Goal: Task Accomplishment & Management: Complete application form

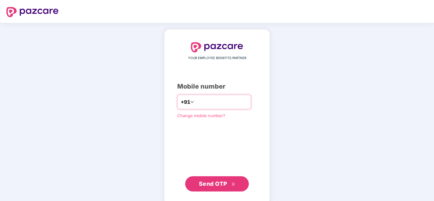
type input "**********"
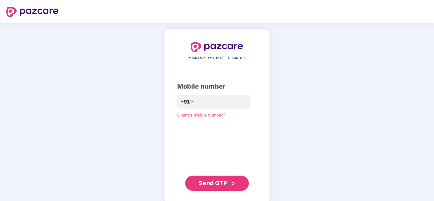
click at [228, 188] on button "Send OTP" at bounding box center [217, 183] width 64 height 15
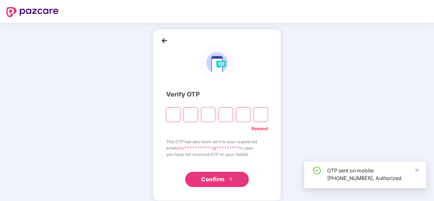
type input "*"
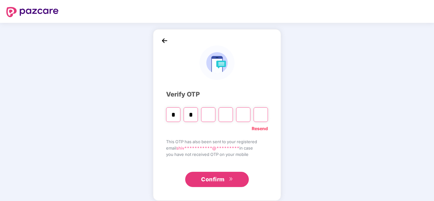
type input "*"
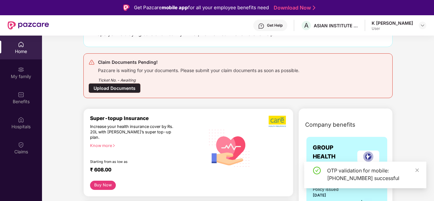
scroll to position [59, 0]
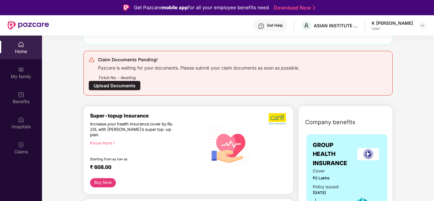
click at [177, 71] on div "Ticket No. - Awaiting" at bounding box center [198, 76] width 201 height 10
click at [103, 87] on div "Upload Documents" at bounding box center [114, 86] width 52 height 10
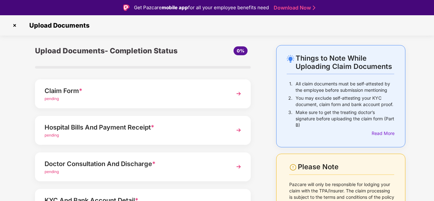
click at [238, 93] on img at bounding box center [238, 93] width 11 height 11
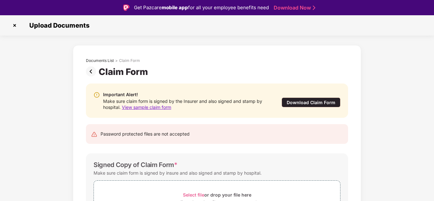
scroll to position [51, 0]
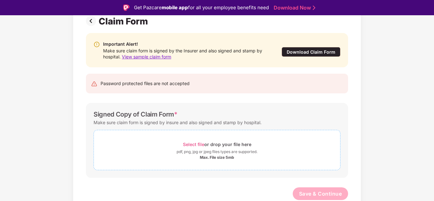
click at [215, 145] on div "Select file or drop your file here" at bounding box center [217, 144] width 68 height 9
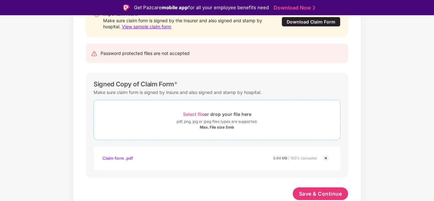
scroll to position [81, 0]
click at [197, 103] on div "Select file or drop your file here pdf, png, jpg or jpeg files types are suppor…" at bounding box center [217, 120] width 247 height 40
click at [194, 113] on span "Select file" at bounding box center [193, 114] width 21 height 5
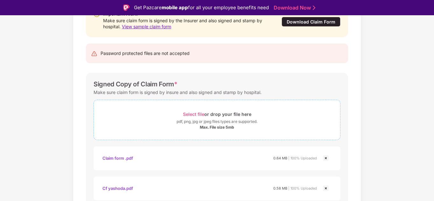
click at [197, 115] on span "Select file" at bounding box center [193, 114] width 21 height 5
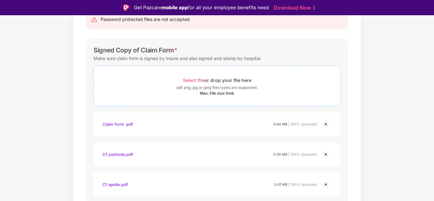
scroll to position [114, 0]
click at [189, 77] on div "Select file or drop your file here" at bounding box center [217, 80] width 68 height 9
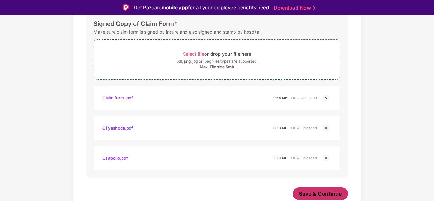
click at [319, 195] on span "Save & Continue" at bounding box center [320, 194] width 43 height 7
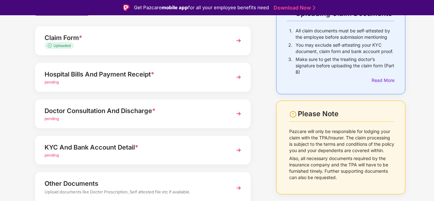
scroll to position [53, 0]
click at [115, 79] on div "pending" at bounding box center [135, 82] width 180 height 6
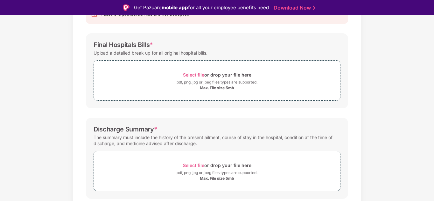
scroll to position [80, 0]
click at [191, 72] on div "Select file or drop your file here" at bounding box center [217, 75] width 68 height 9
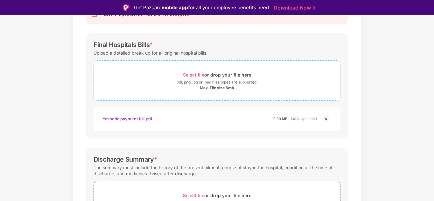
click at [195, 74] on span "Select file" at bounding box center [193, 74] width 21 height 5
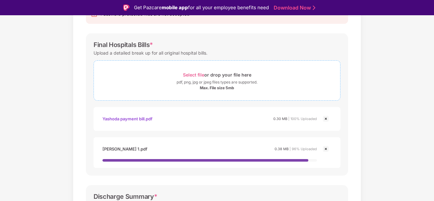
click at [199, 74] on span "Select file" at bounding box center [193, 74] width 21 height 5
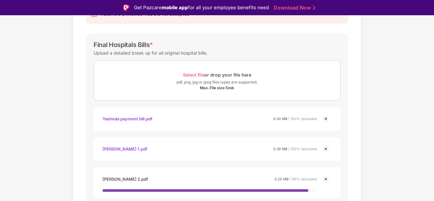
click at [193, 75] on span "Select file" at bounding box center [193, 74] width 21 height 5
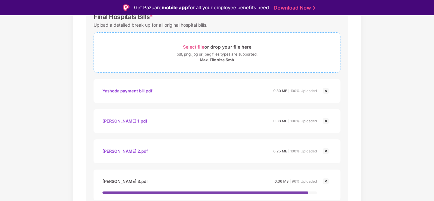
scroll to position [120, 0]
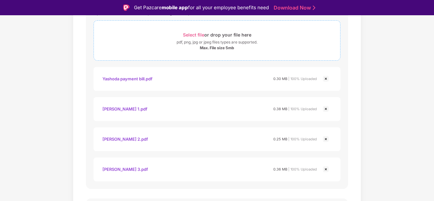
click at [193, 31] on div "Select file or drop your file here" at bounding box center [217, 35] width 68 height 9
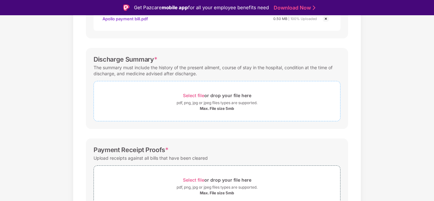
scroll to position [336, 0]
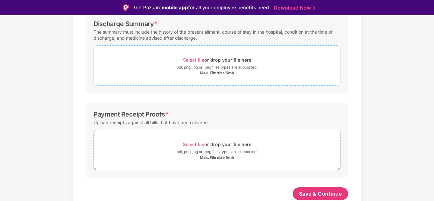
click at [195, 58] on span "Select file" at bounding box center [193, 59] width 21 height 5
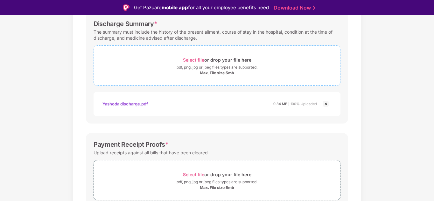
click at [193, 57] on div "Select file or drop your file here" at bounding box center [217, 60] width 68 height 9
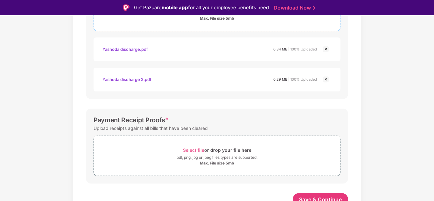
scroll to position [397, 0]
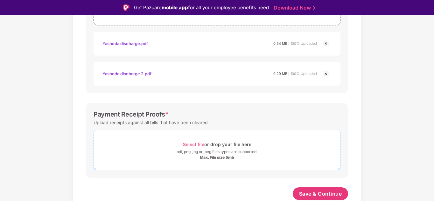
click at [197, 145] on span "Select file" at bounding box center [193, 144] width 21 height 5
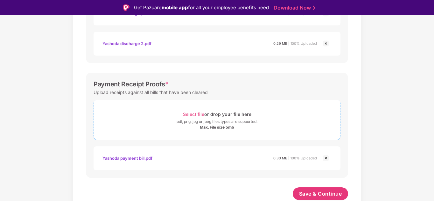
scroll to position [427, 0]
click at [197, 112] on span "Select file" at bounding box center [193, 114] width 21 height 5
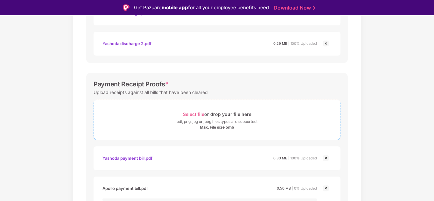
scroll to position [429, 0]
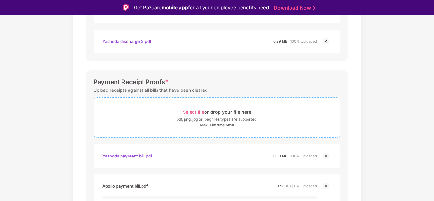
click at [196, 111] on span "Select file" at bounding box center [193, 111] width 21 height 5
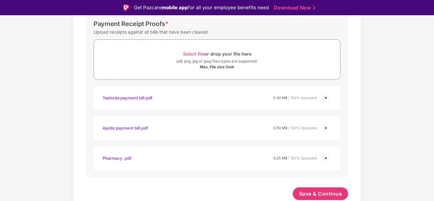
scroll to position [487, 0]
click at [311, 194] on span "Save & Continue" at bounding box center [320, 194] width 43 height 7
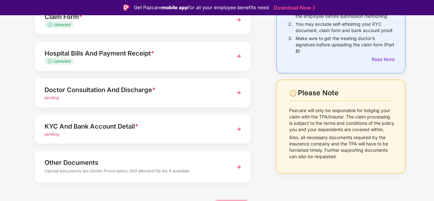
scroll to position [74, 0]
click at [76, 93] on div "Doctor Consultation And Discharge *" at bounding box center [135, 90] width 180 height 10
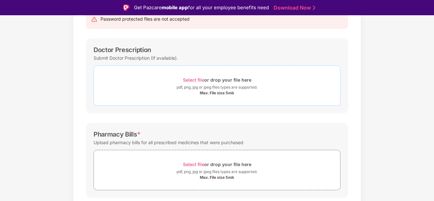
click at [189, 78] on span "Select file" at bounding box center [193, 79] width 21 height 5
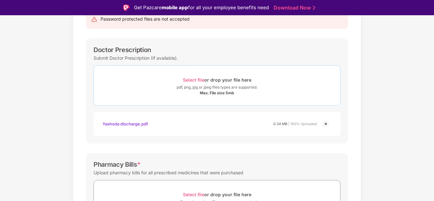
click at [195, 77] on div "Select file or drop your file here" at bounding box center [217, 80] width 68 height 9
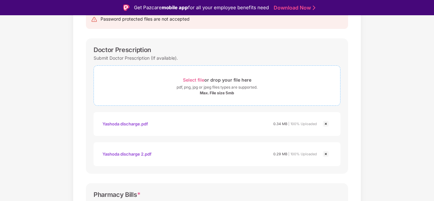
click at [197, 80] on span "Select file" at bounding box center [193, 79] width 21 height 5
click at [198, 79] on span "Select file" at bounding box center [193, 79] width 21 height 5
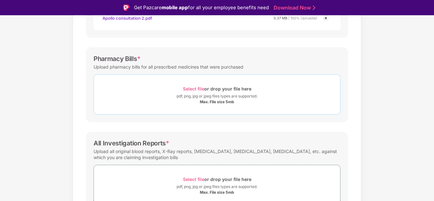
scroll to position [271, 0]
click at [198, 87] on span "Select file" at bounding box center [193, 88] width 21 height 5
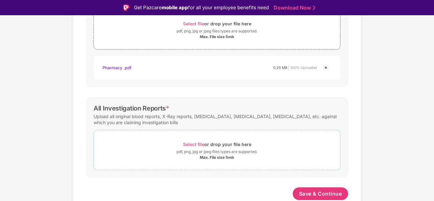
scroll to position [336, 0]
click at [202, 142] on span "Select file" at bounding box center [193, 144] width 21 height 5
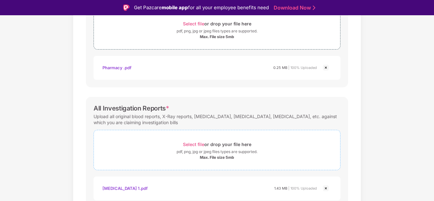
click at [194, 142] on span "Select file" at bounding box center [193, 144] width 21 height 5
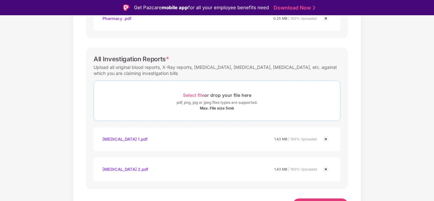
scroll to position [397, 0]
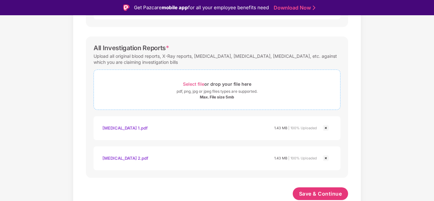
click at [195, 83] on span "Select file" at bounding box center [193, 83] width 21 height 5
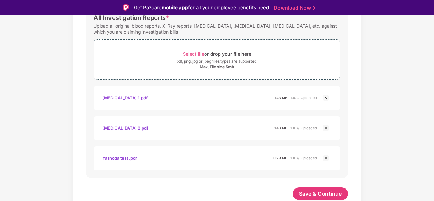
scroll to position [427, 0]
click at [194, 52] on span "Select file" at bounding box center [193, 53] width 21 height 5
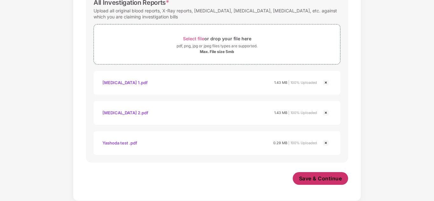
click at [326, 178] on span "Save & Continue" at bounding box center [320, 178] width 43 height 7
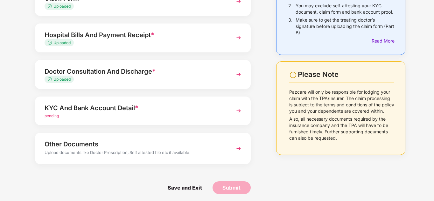
scroll to position [80, 0]
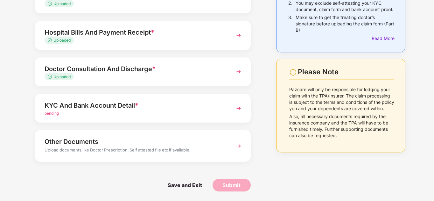
click at [57, 115] on span "pending" at bounding box center [52, 113] width 14 height 5
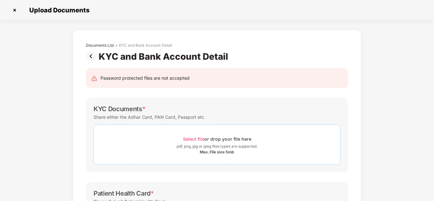
click at [191, 135] on div "Select file or drop your file here" at bounding box center [217, 139] width 68 height 9
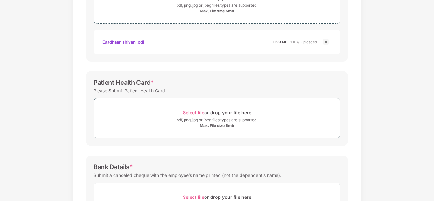
scroll to position [142, 0]
click at [192, 111] on span "Select file" at bounding box center [193, 111] width 21 height 5
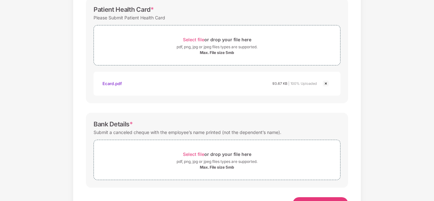
scroll to position [239, 0]
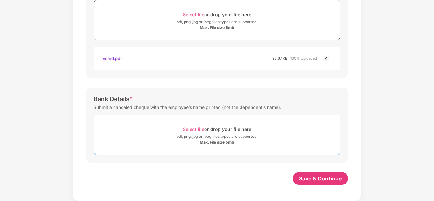
click at [194, 128] on span "Select file" at bounding box center [193, 129] width 21 height 5
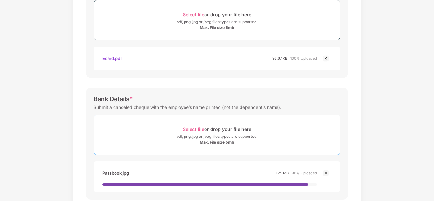
click at [196, 127] on span "Select file" at bounding box center [193, 129] width 21 height 5
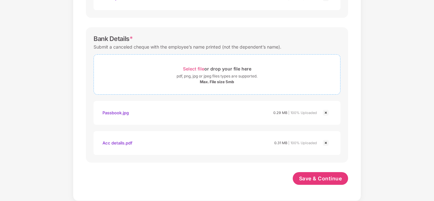
scroll to position [300, 0]
click at [326, 142] on img at bounding box center [326, 143] width 8 height 8
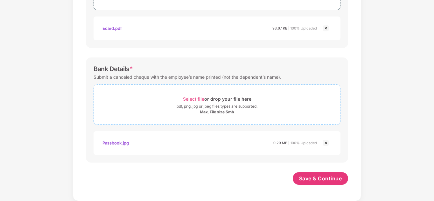
click at [200, 96] on span "Select file" at bounding box center [193, 98] width 21 height 5
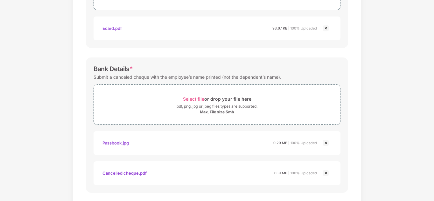
scroll to position [300, 0]
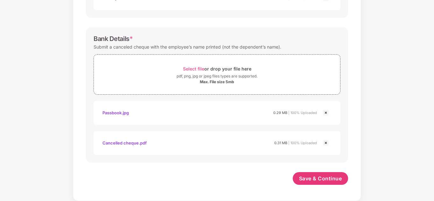
click at [327, 113] on img at bounding box center [326, 113] width 8 height 8
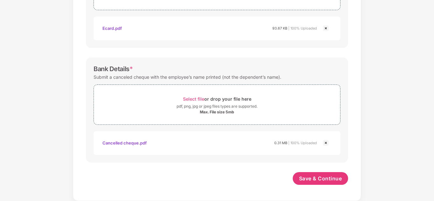
scroll to position [270, 0]
click at [199, 98] on span "Select file" at bounding box center [193, 98] width 21 height 5
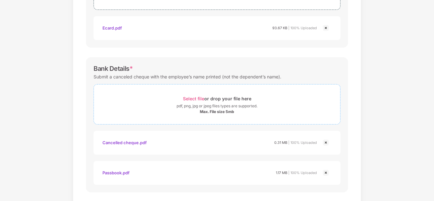
scroll to position [300, 0]
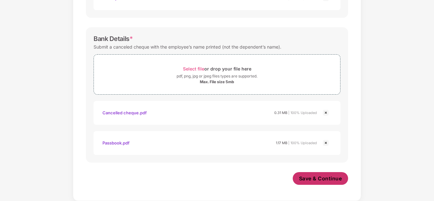
click at [325, 178] on span "Save & Continue" at bounding box center [320, 178] width 43 height 7
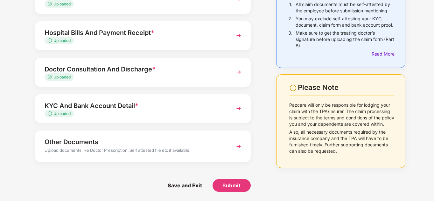
scroll to position [65, 0]
click at [217, 152] on div "Upload documents like Doctor Prescription, Self attested file etc if available." at bounding box center [135, 151] width 180 height 8
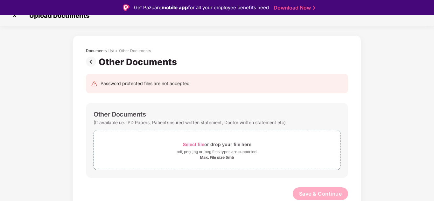
scroll to position [10, 0]
click at [88, 60] on img at bounding box center [92, 62] width 13 height 10
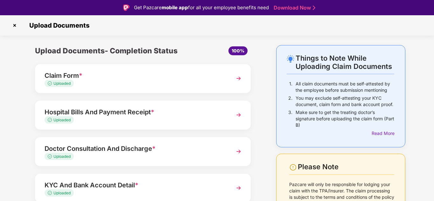
click at [214, 82] on div "Uploaded" at bounding box center [135, 84] width 180 height 6
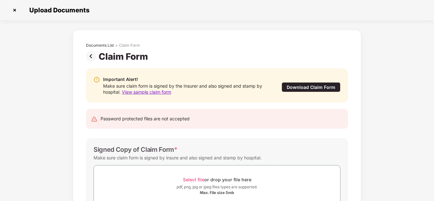
click at [87, 54] on img at bounding box center [92, 56] width 13 height 10
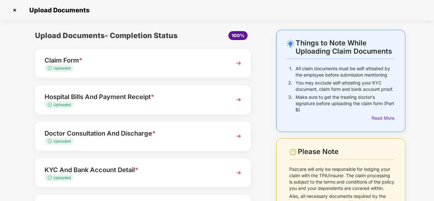
click at [159, 104] on div "Uploaded" at bounding box center [135, 105] width 180 height 6
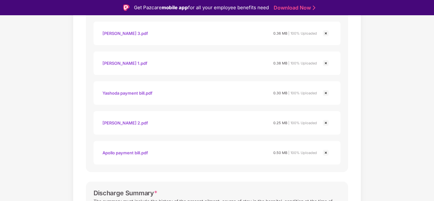
scroll to position [165, 0]
click at [159, 104] on div "Yashoda payment bill.pdf 0.30 MB | 100% Uploaded" at bounding box center [217, 93] width 247 height 24
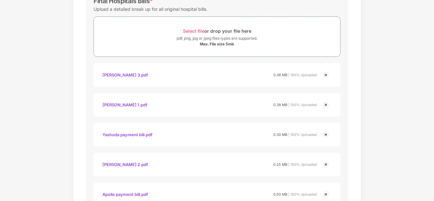
scroll to position [0, 0]
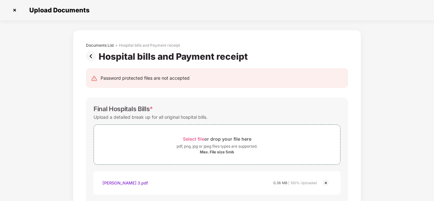
click at [88, 53] on img at bounding box center [92, 56] width 13 height 10
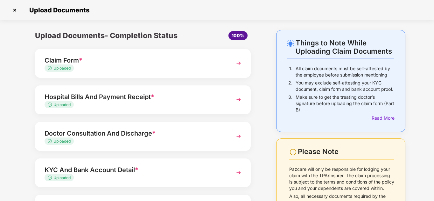
click at [194, 141] on div "Uploaded" at bounding box center [135, 142] width 180 height 6
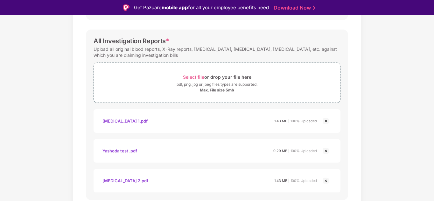
scroll to position [424, 0]
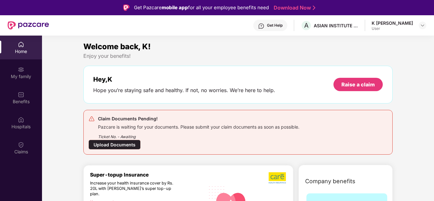
click at [133, 128] on div "Pazcare is waiting for your documents. Please submit your claim documents as so…" at bounding box center [198, 126] width 201 height 7
click at [118, 144] on div "Upload Documents" at bounding box center [114, 145] width 52 height 10
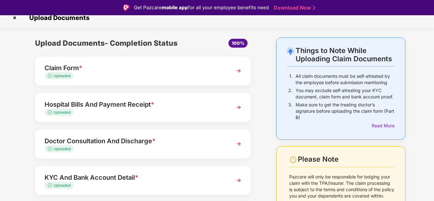
scroll to position [65, 0]
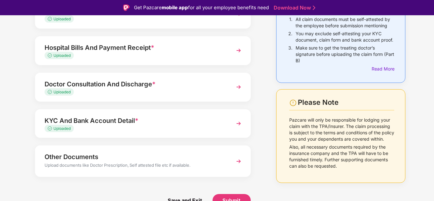
click at [123, 128] on div "Uploaded" at bounding box center [135, 129] width 180 height 6
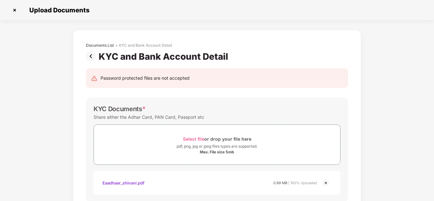
click at [94, 54] on img at bounding box center [92, 56] width 13 height 10
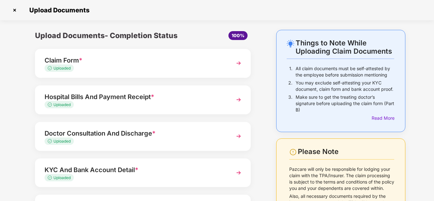
scroll to position [65, 0]
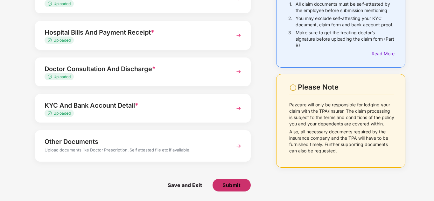
click at [232, 183] on span "Submit" at bounding box center [231, 185] width 18 height 7
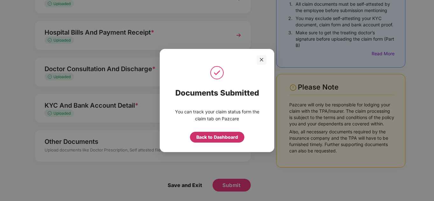
click at [221, 137] on div "Back to Dashboard" at bounding box center [217, 137] width 42 height 7
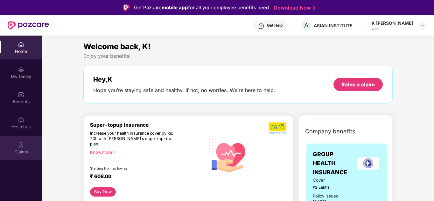
click at [24, 148] on div "Claims" at bounding box center [21, 148] width 42 height 24
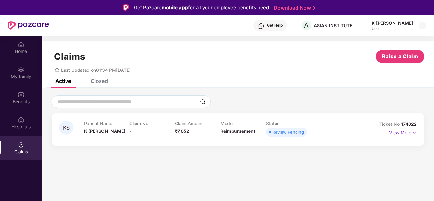
click at [405, 129] on p "View More" at bounding box center [403, 132] width 28 height 9
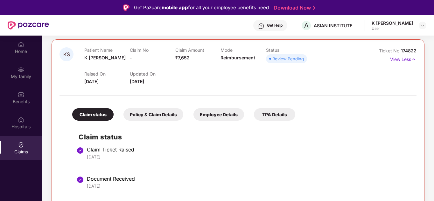
scroll to position [36, 0]
